Goal: Transaction & Acquisition: Subscribe to service/newsletter

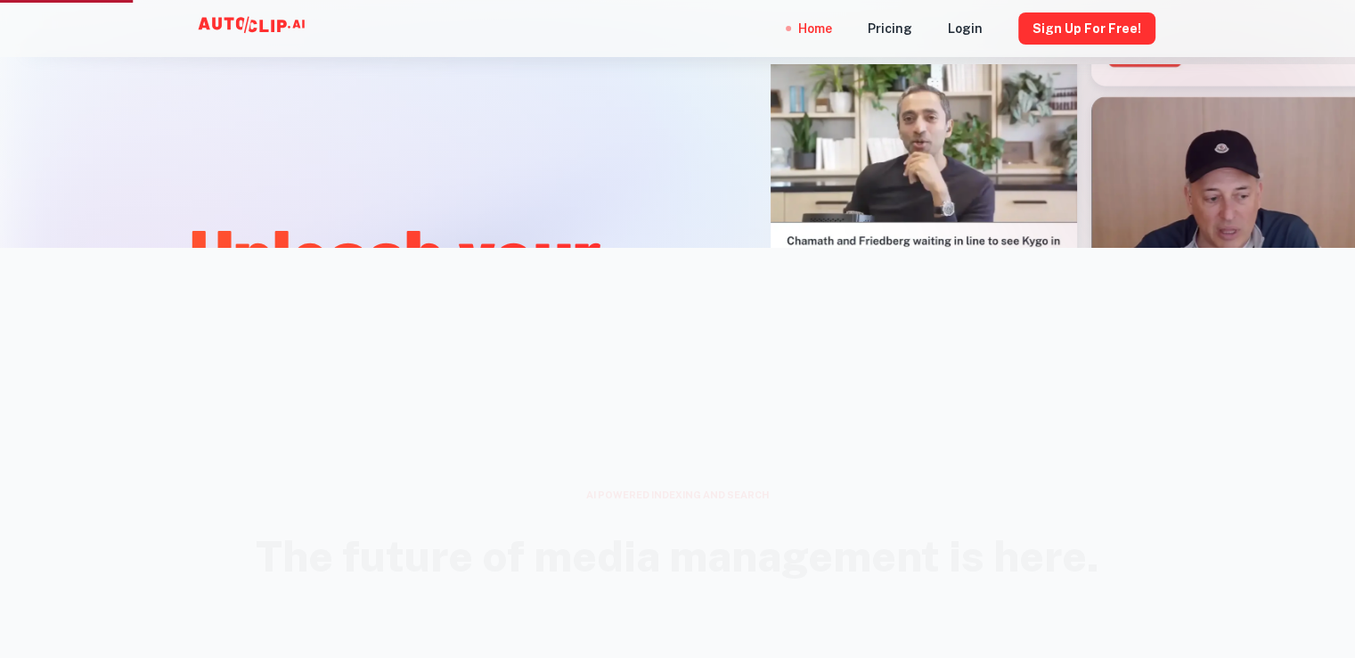
scroll to position [446, 0]
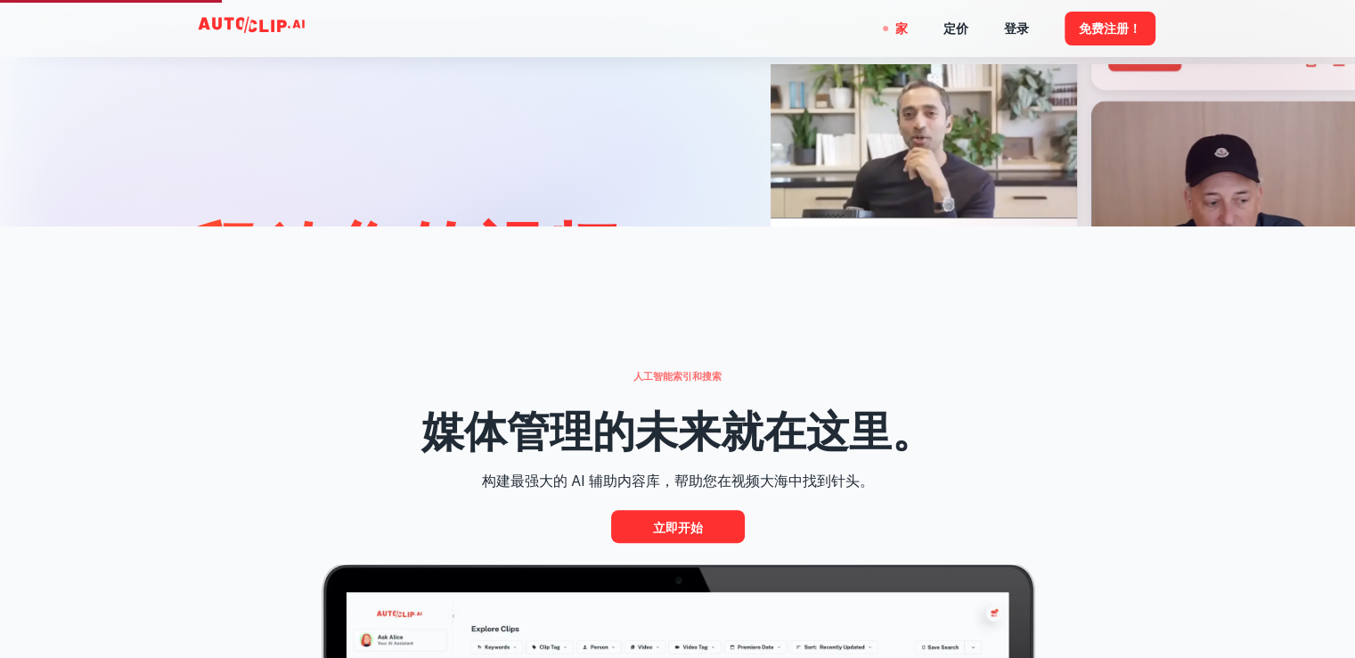
click at [648, 165] on div at bounding box center [916, 258] width 549 height 658
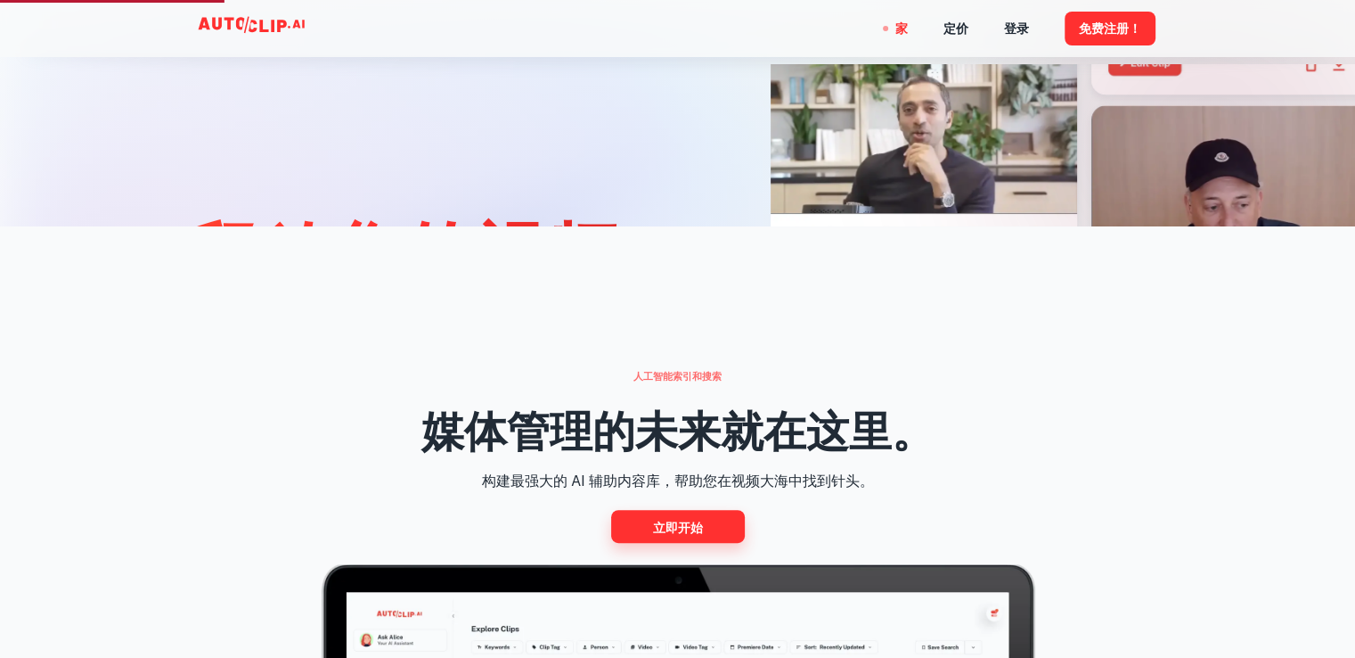
click at [642, 519] on link "立即开始" at bounding box center [678, 526] width 134 height 33
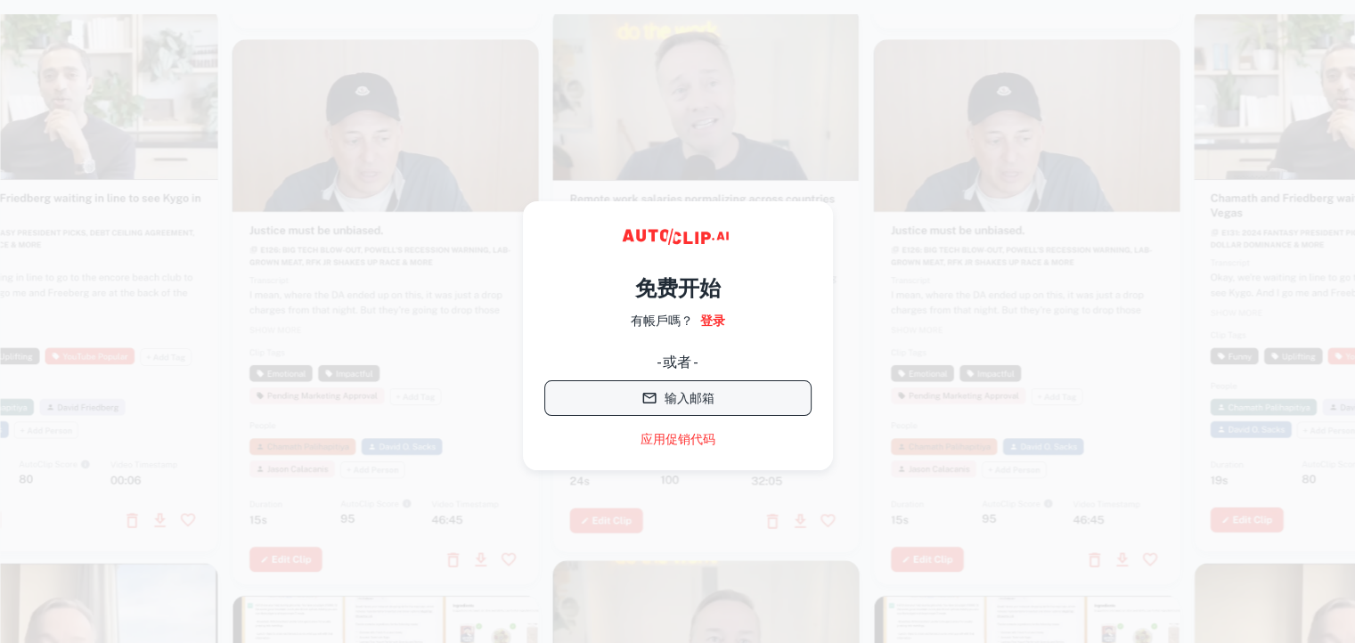
click at [688, 402] on font "输入邮箱" at bounding box center [690, 399] width 50 height 14
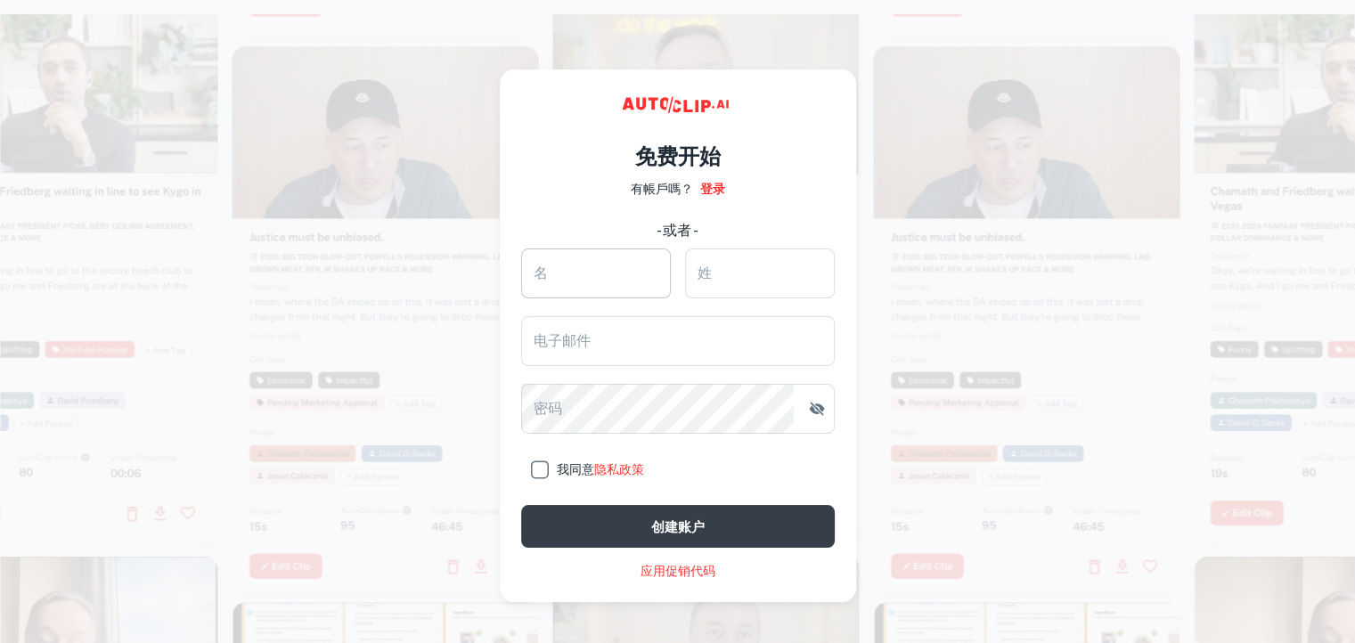
click at [592, 271] on input "名" at bounding box center [596, 274] width 150 height 50
click at [1026, 160] on video at bounding box center [1027, 127] width 307 height 153
